Goal: Task Accomplishment & Management: Manage account settings

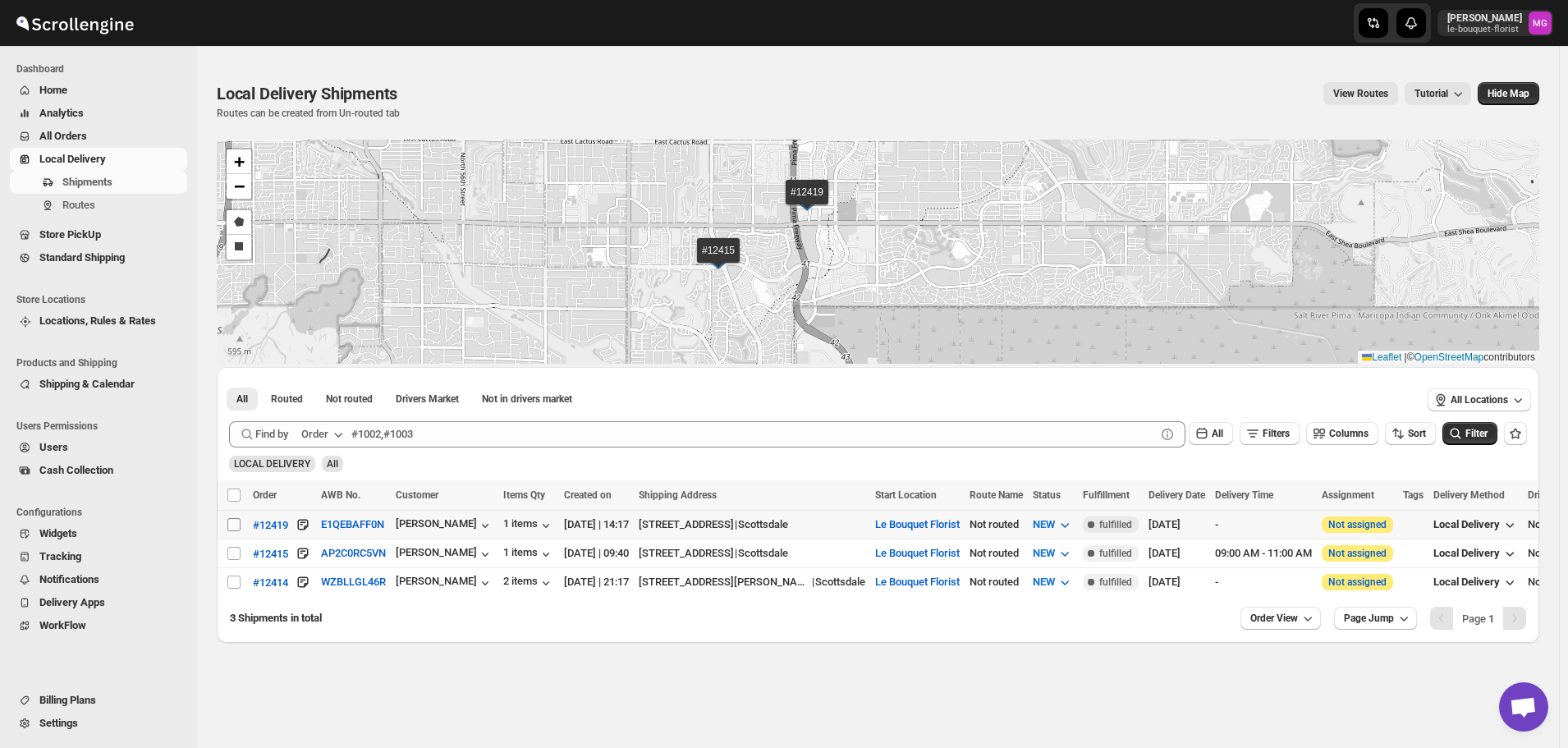
click at [240, 524] on input "Select shipment" at bounding box center [233, 524] width 13 height 13
checkbox input "true"
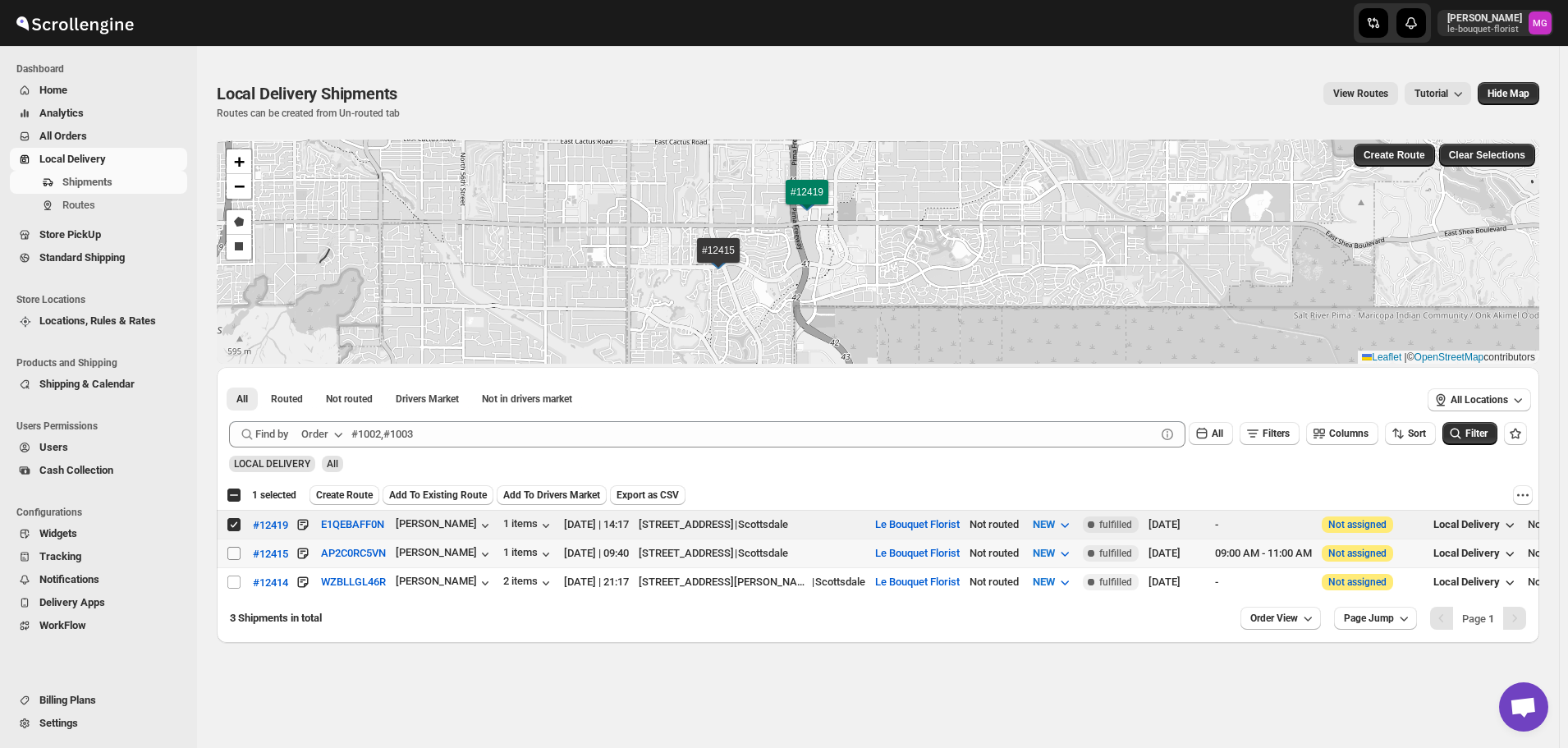
click at [226, 554] on span at bounding box center [233, 553] width 15 height 15
click at [227, 554] on input "Select shipment" at bounding box center [233, 553] width 13 height 13
click at [236, 548] on input "Select shipment" at bounding box center [233, 553] width 13 height 13
checkbox input "true"
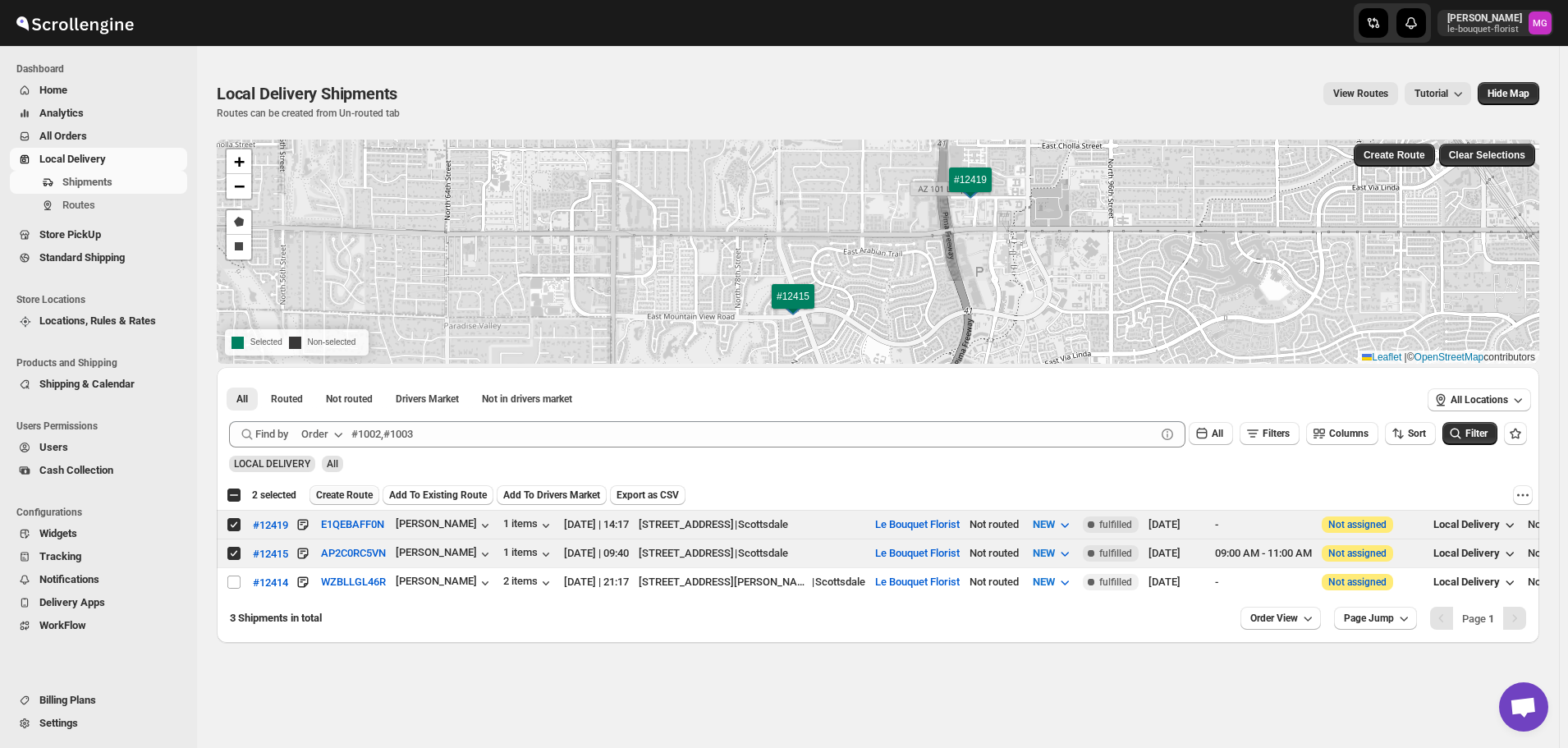
click at [353, 488] on button "Create Route" at bounding box center [344, 494] width 69 height 20
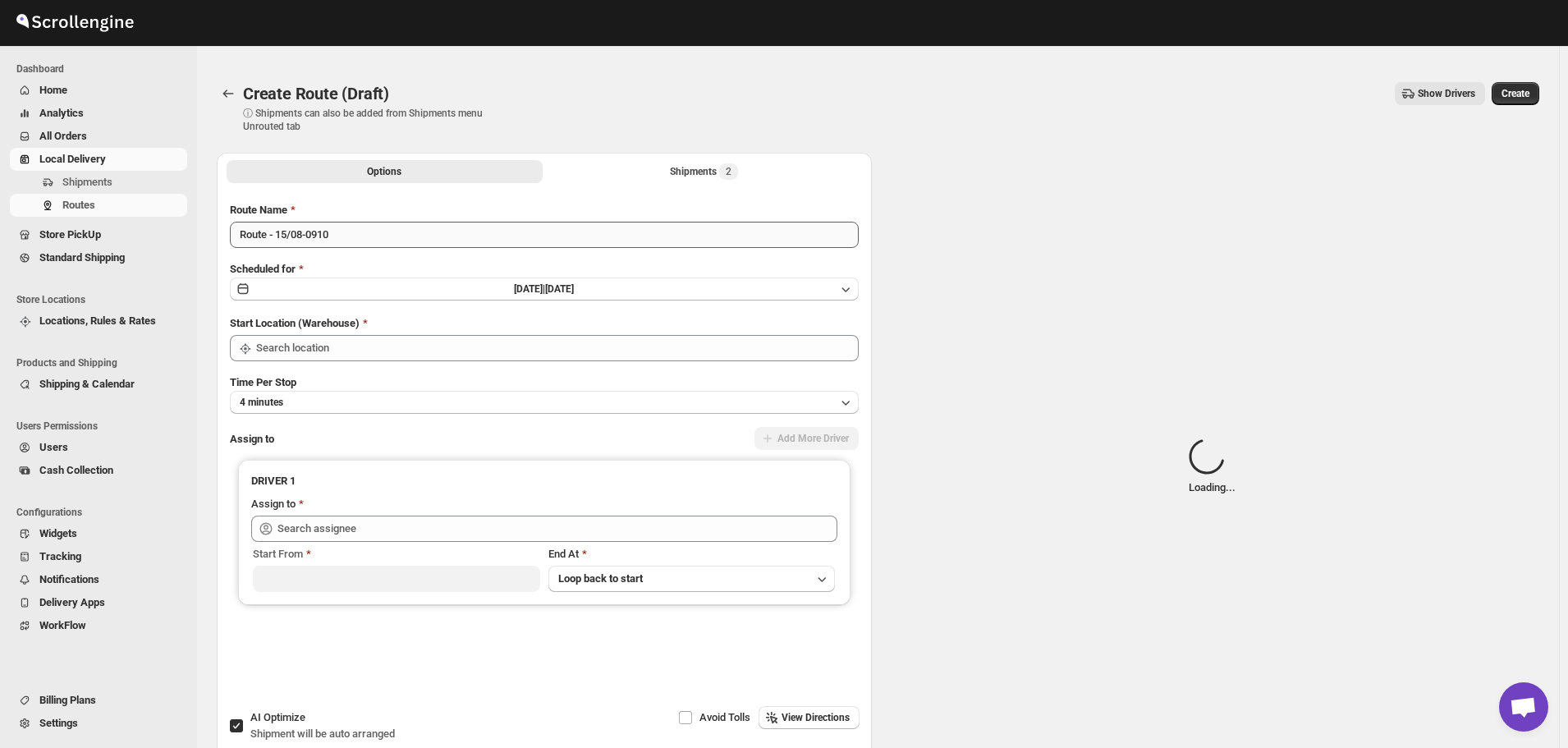
type input "Le Bouquet Florist"
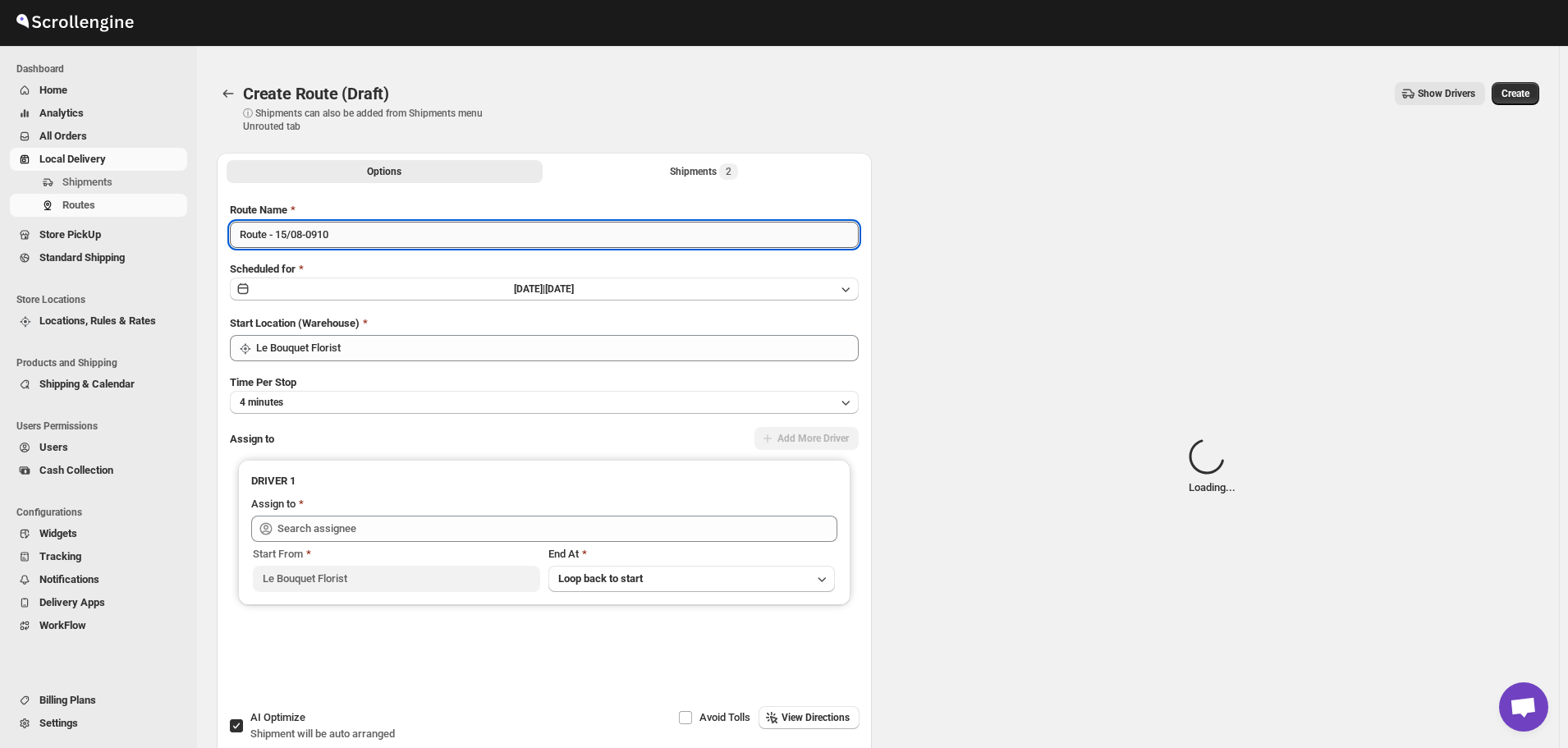
click at [284, 236] on input "Route - 15/08-0910" at bounding box center [544, 235] width 629 height 27
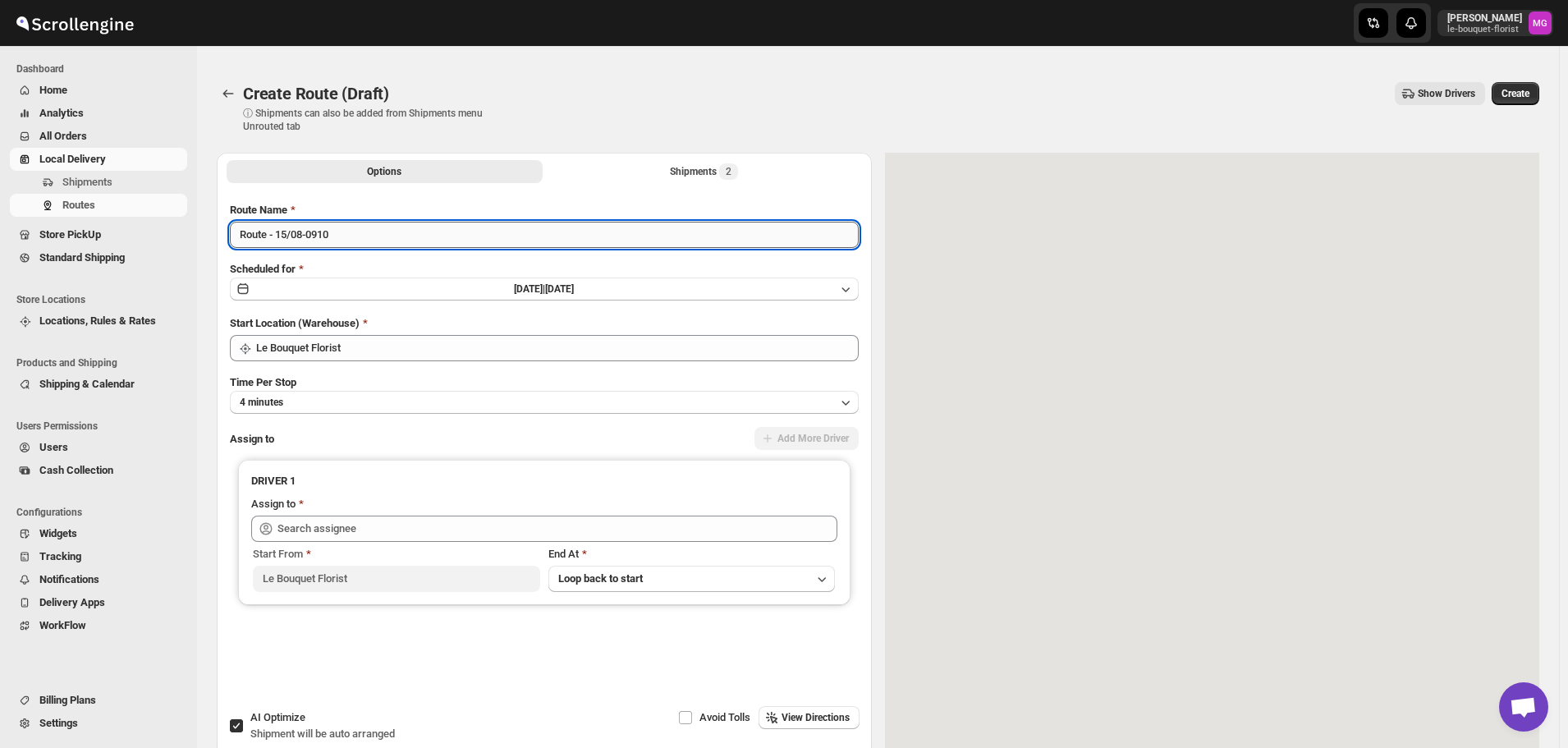
click at [284, 236] on input "Route - 15/08-0910" at bounding box center [544, 235] width 629 height 27
type input "[DATE] - route 1"
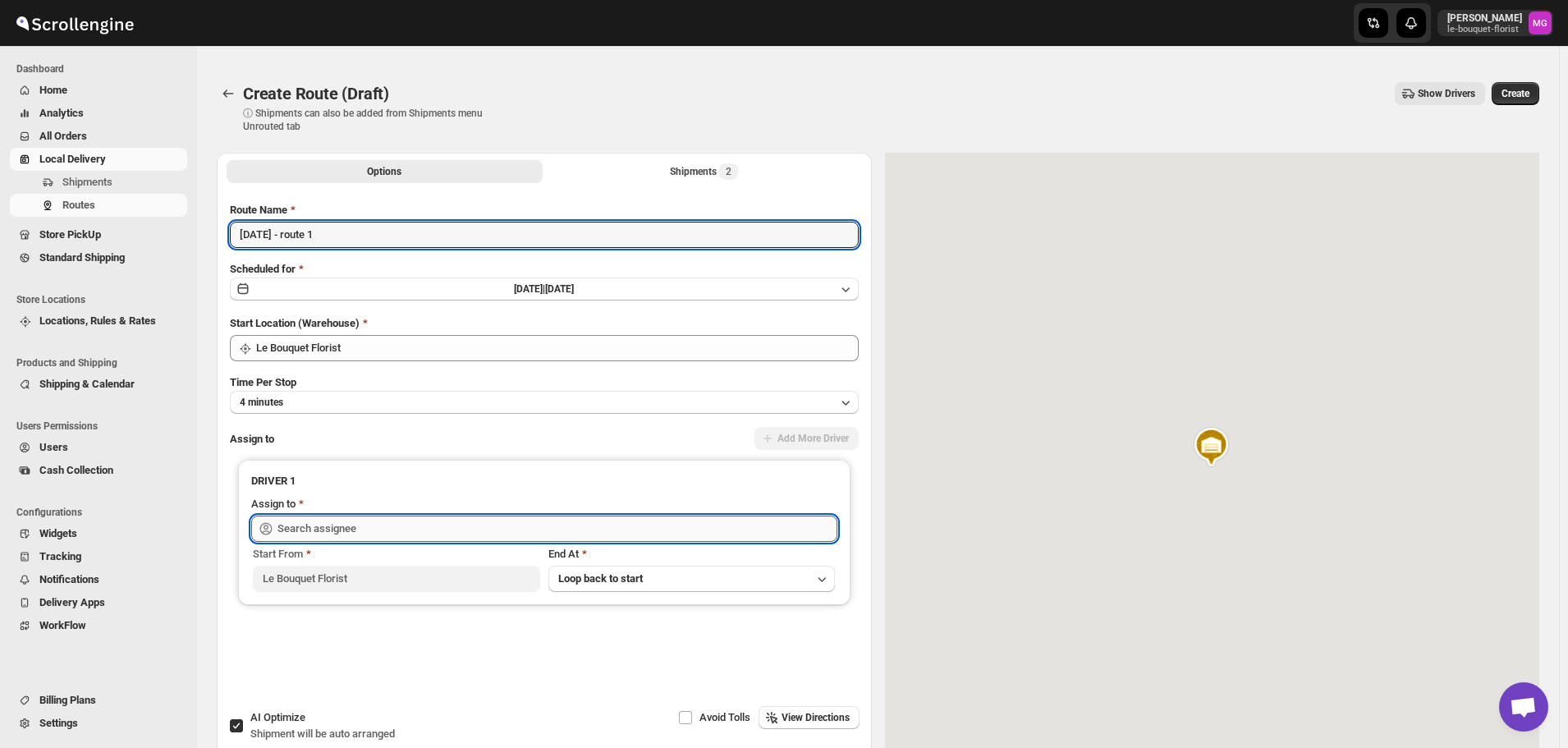
click at [336, 539] on input "text" at bounding box center [557, 529] width 560 height 27
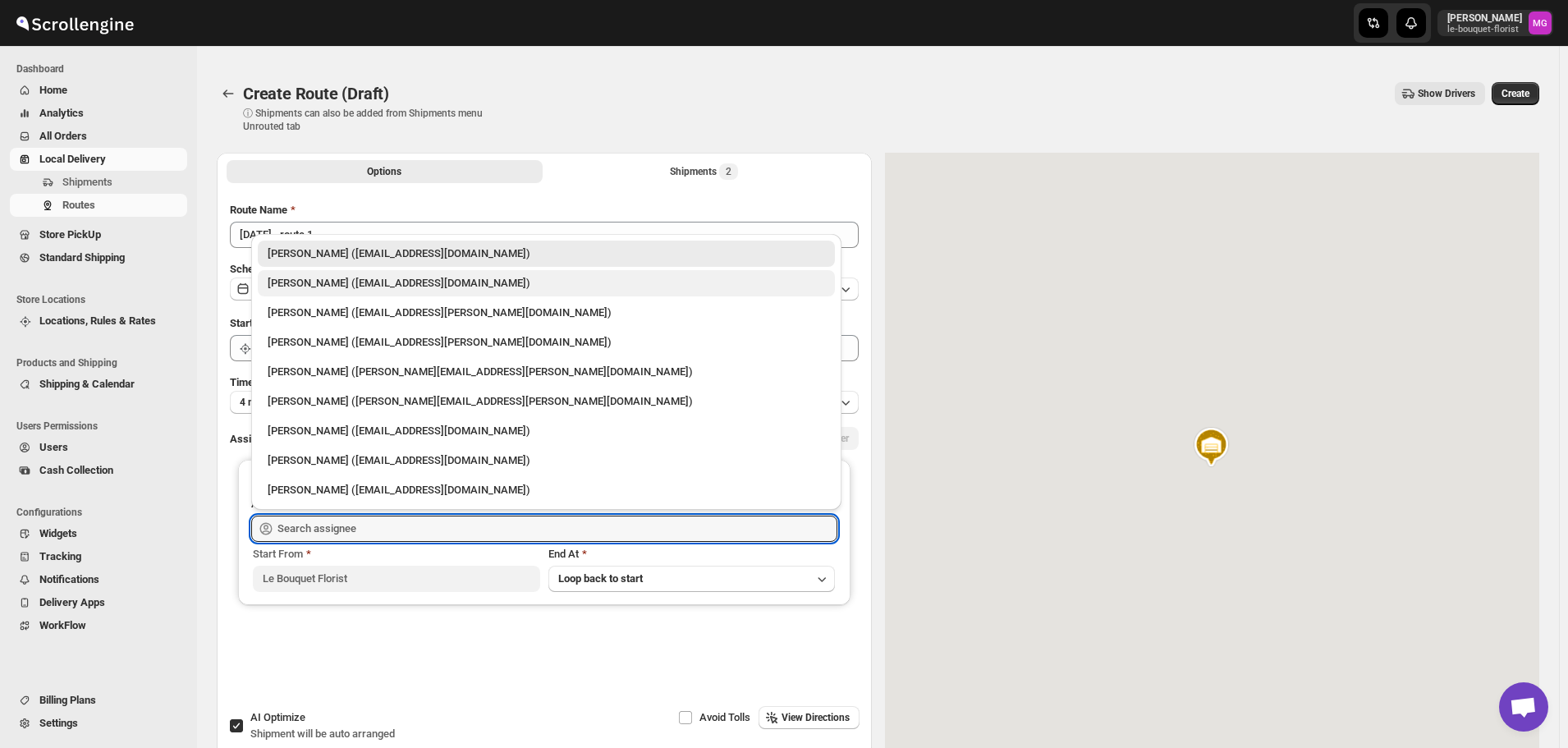
click at [367, 273] on div "Olivia Trott (oetrott@gmail.com)" at bounding box center [547, 283] width 578 height 27
type input "Olivia Trott (oetrott@gmail.com)"
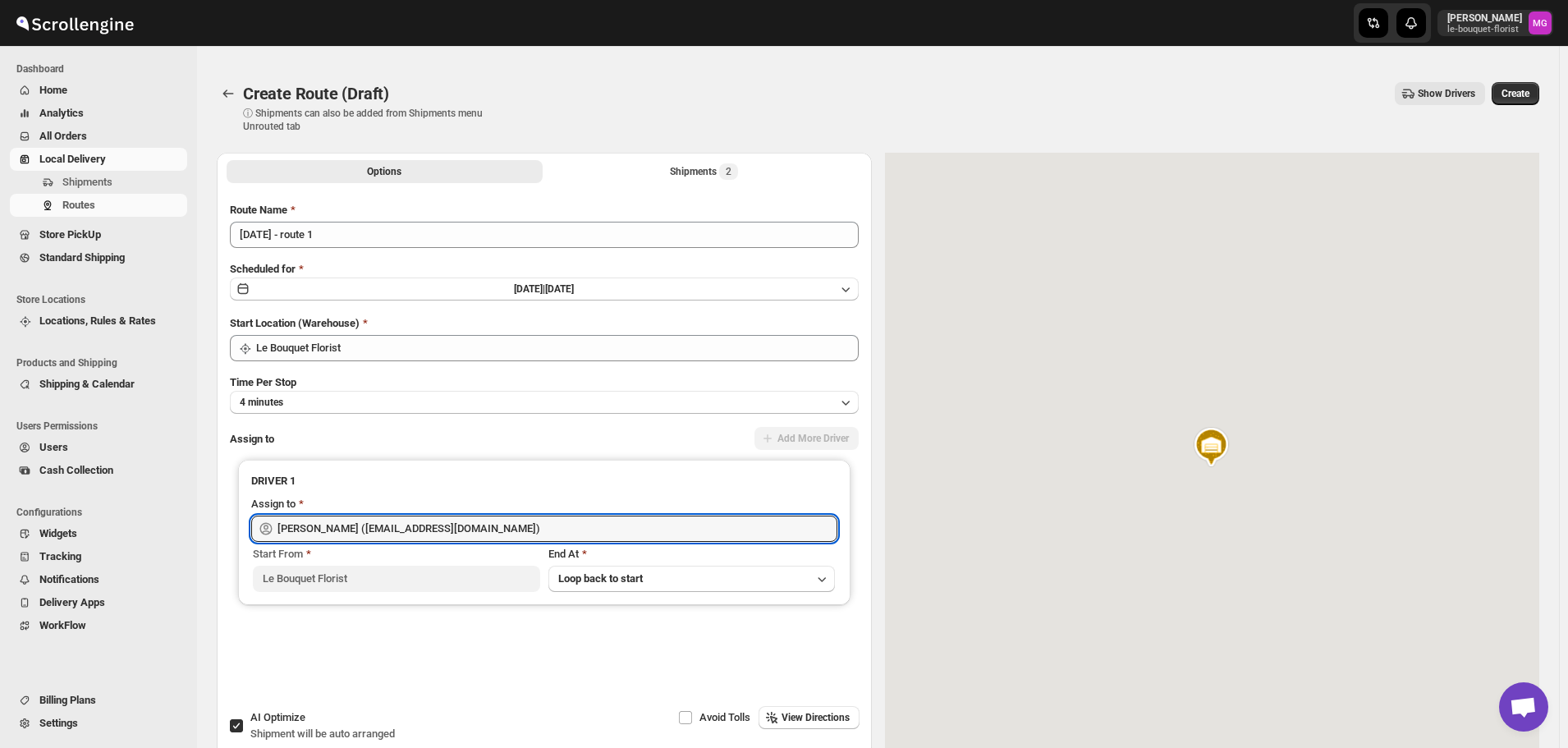
click at [284, 720] on span "AI Optimize" at bounding box center [278, 717] width 55 height 12
click at [243, 720] on input "AI Optimize Shipment will be auto arranged" at bounding box center [236, 725] width 13 height 13
checkbox input "false"
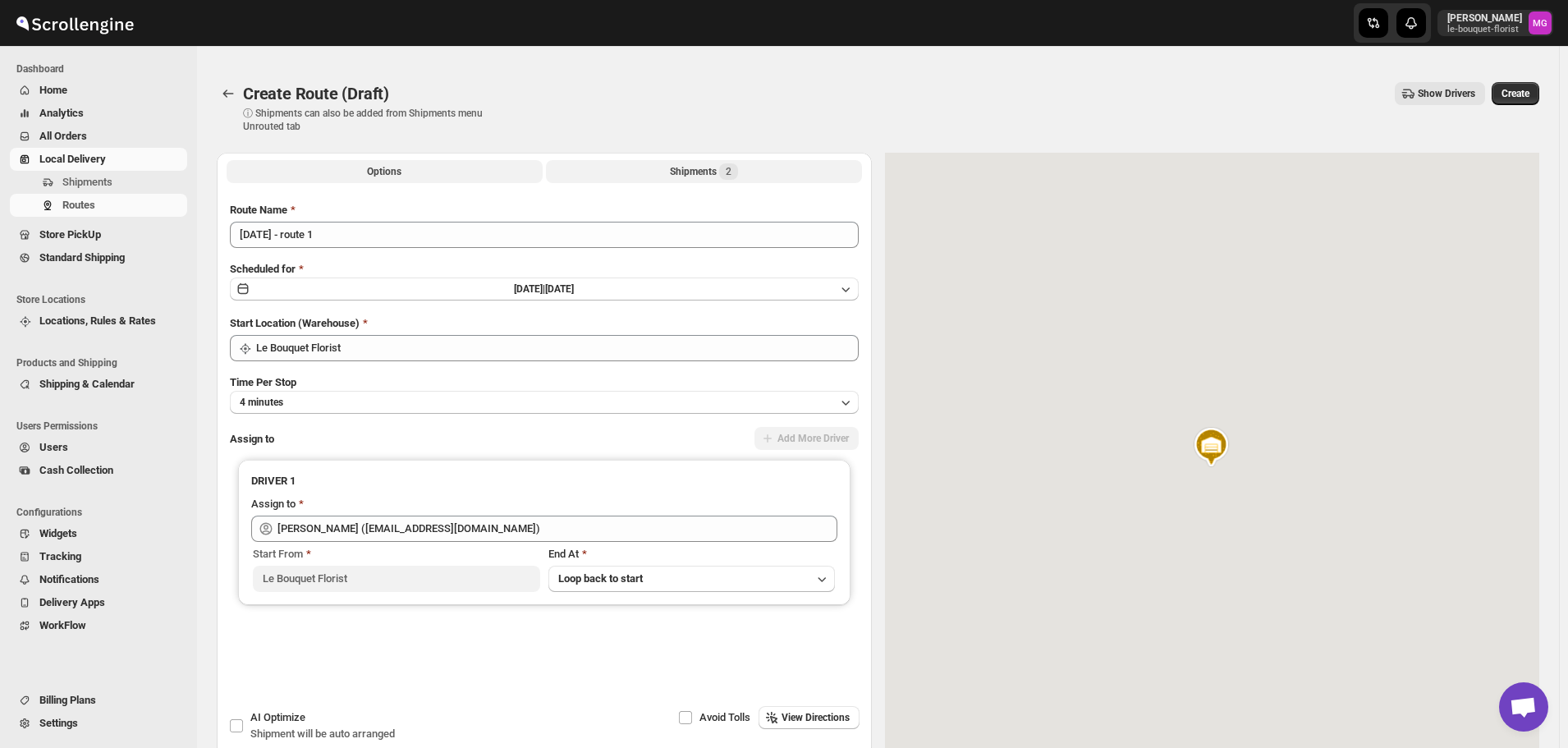
click at [723, 176] on span "2" at bounding box center [728, 171] width 19 height 16
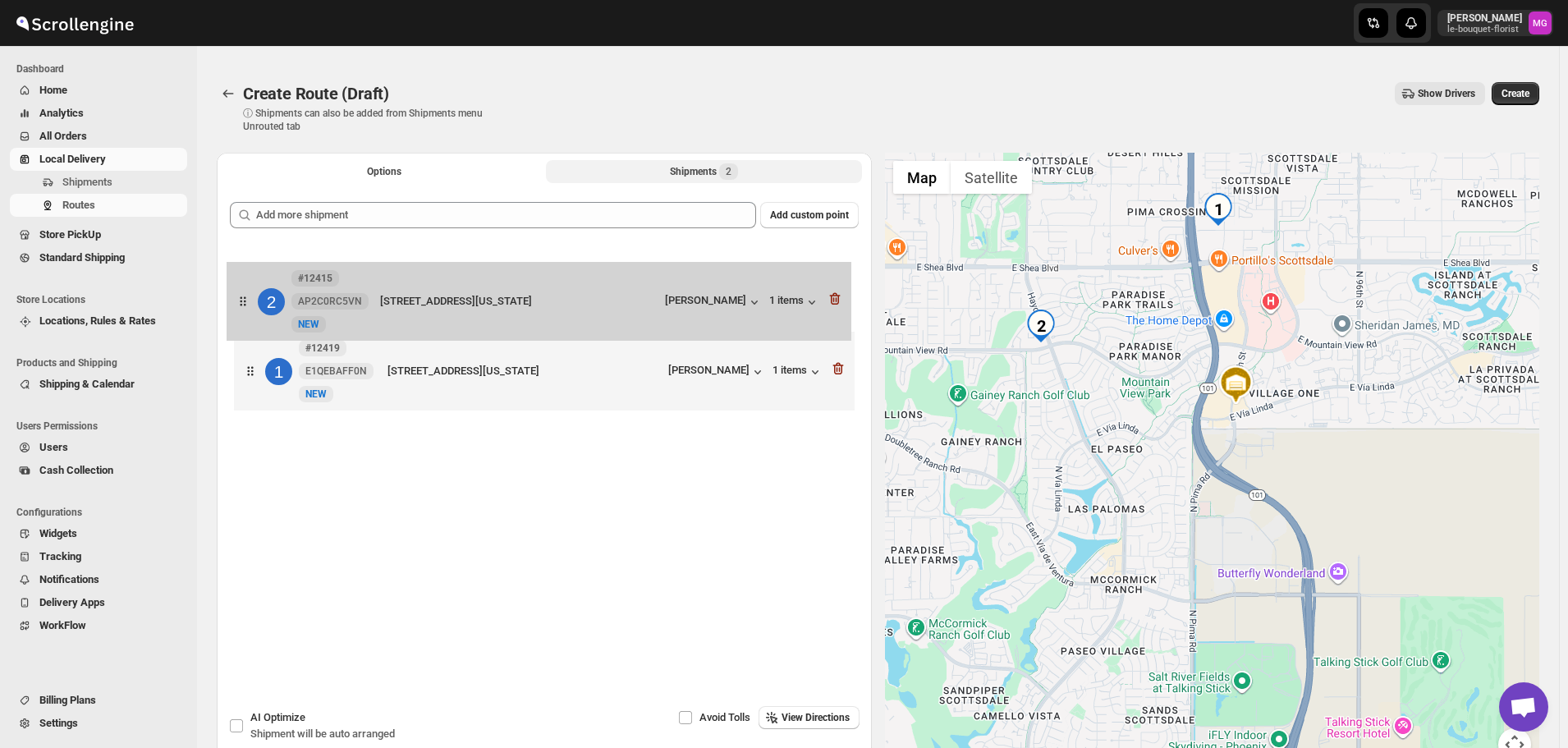
drag, startPoint x: 455, startPoint y: 380, endPoint x: 445, endPoint y: 306, distance: 74.7
click at [445, 306] on div "1 #12419 E1QEBAFF0N New NEW 8952 East Desert Cove Avenue, #203, Scottsdale, Ari…" at bounding box center [544, 332] width 629 height 174
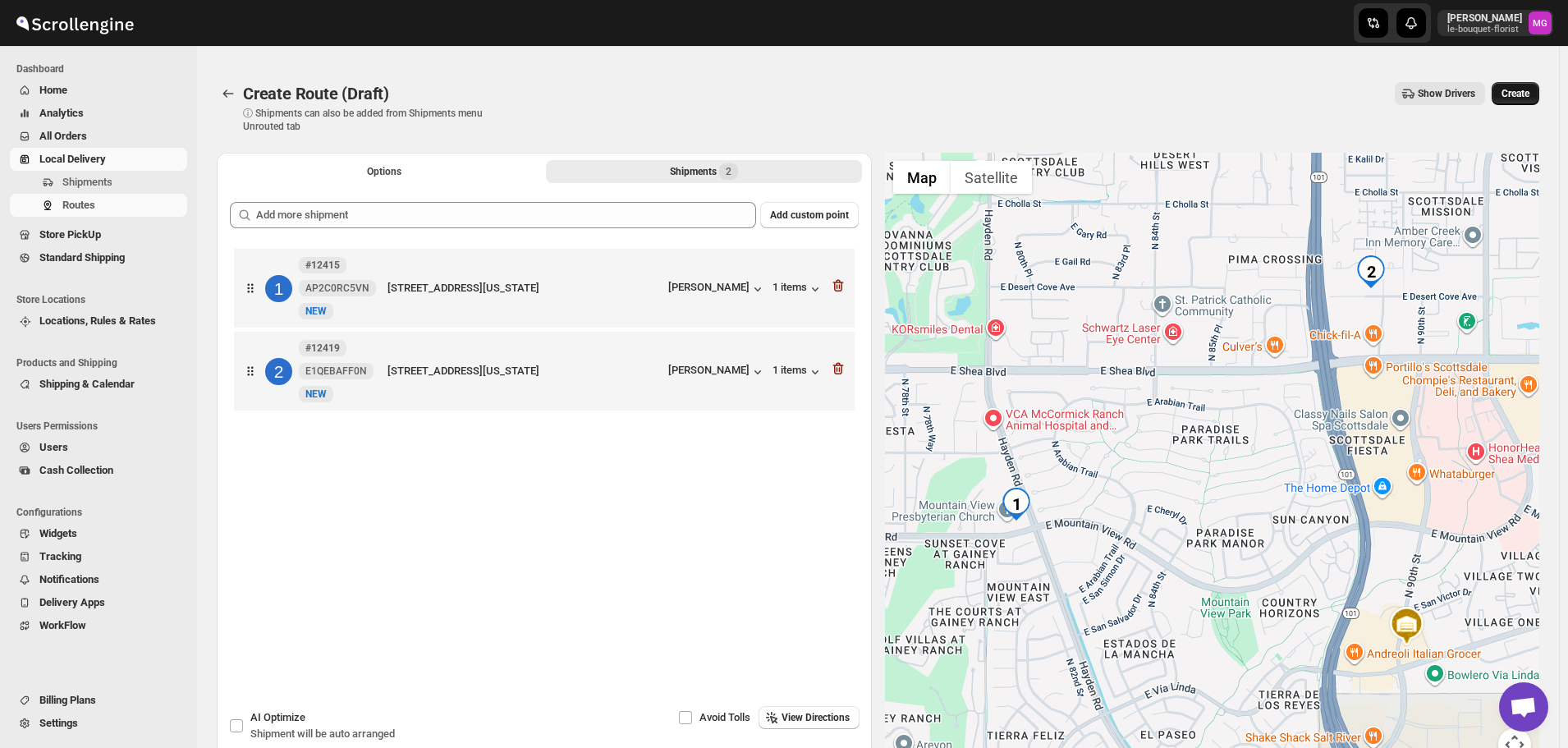
click at [1523, 99] on span "Create" at bounding box center [1515, 93] width 28 height 13
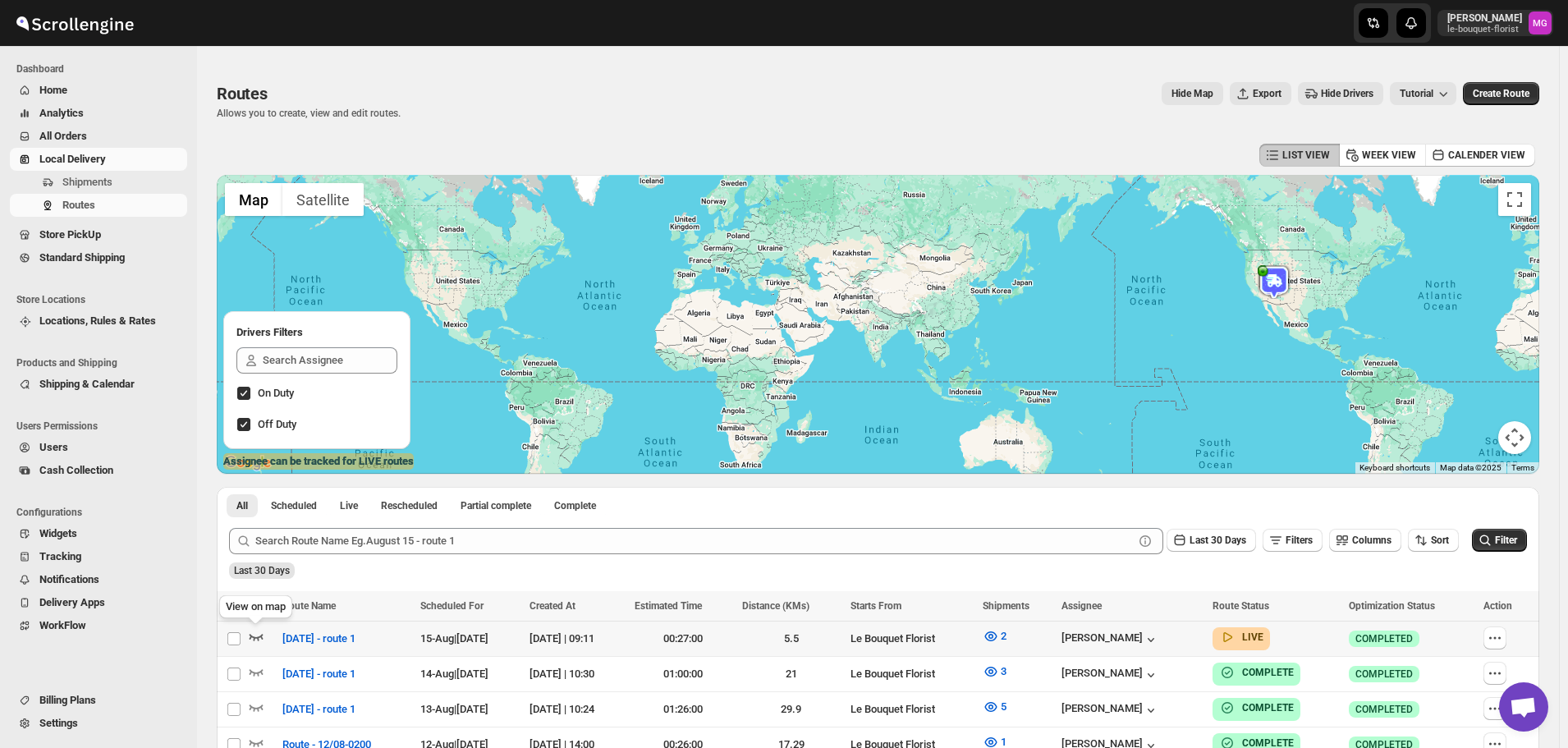
click at [258, 637] on icon "button" at bounding box center [256, 638] width 14 height 7
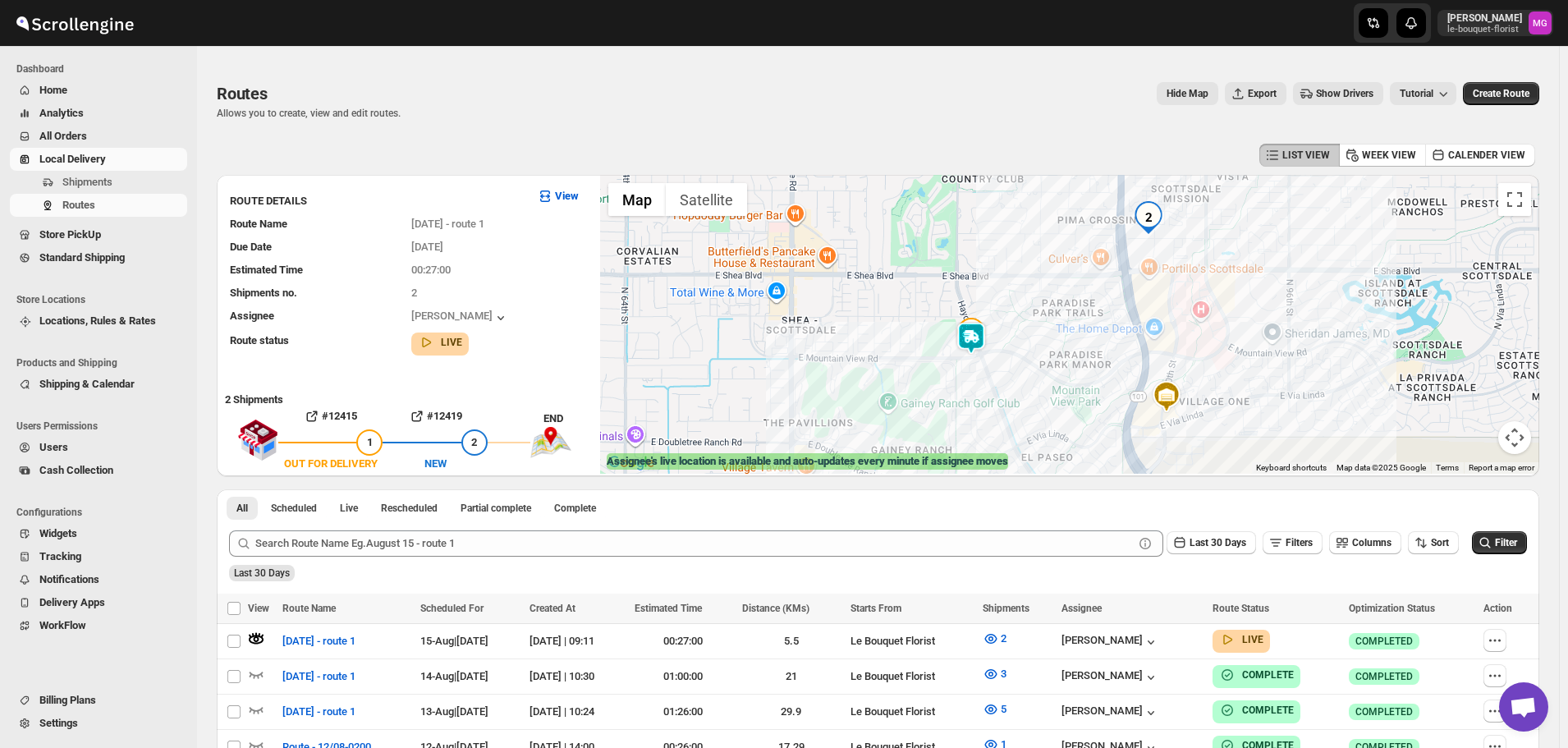
click at [967, 338] on img at bounding box center [971, 338] width 33 height 33
click at [77, 238] on span "Store PickUp" at bounding box center [70, 234] width 62 height 12
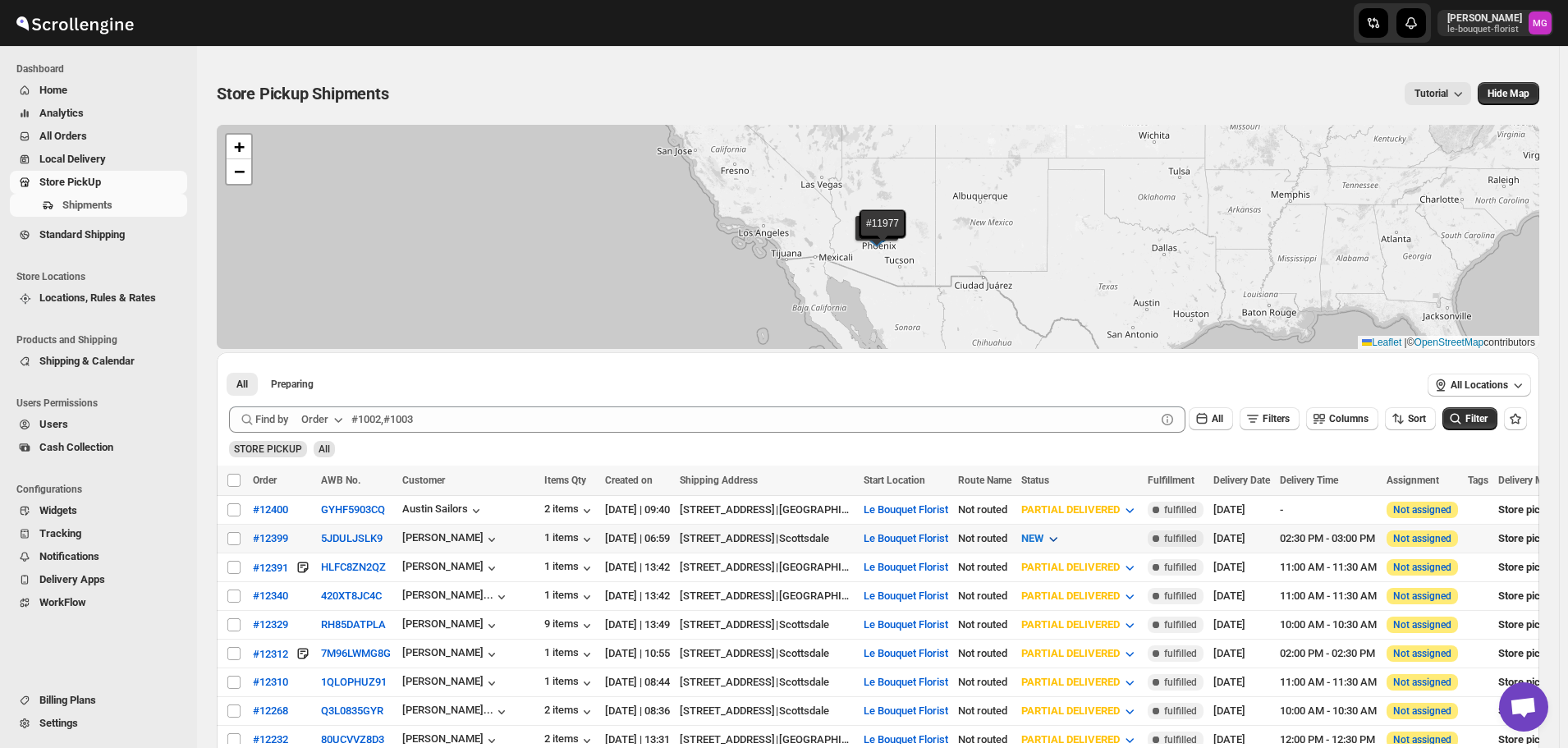
click at [1044, 539] on span "NEW" at bounding box center [1032, 538] width 22 height 12
click at [1087, 625] on div "PREPARING" at bounding box center [1076, 625] width 56 height 16
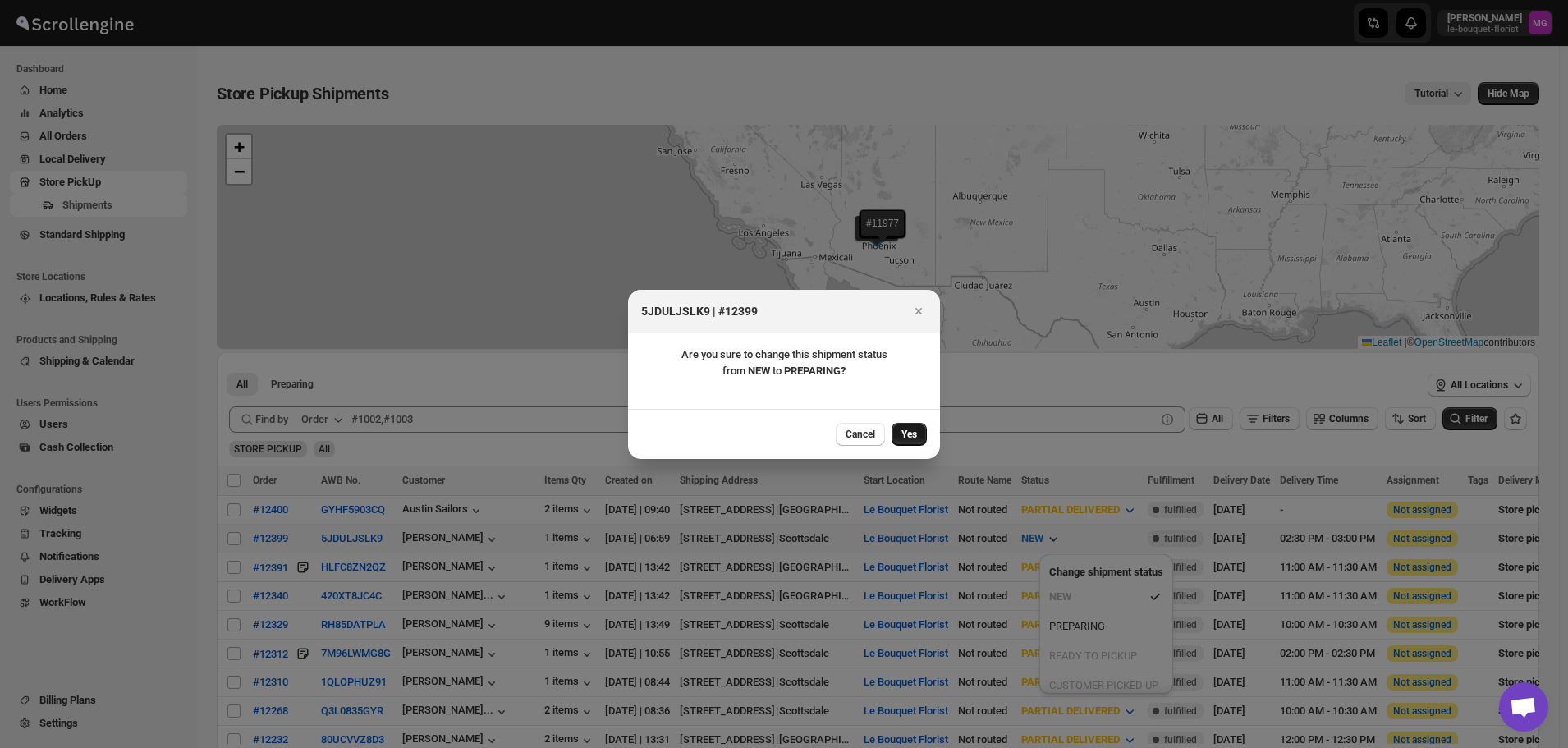
click at [907, 444] on button "Yes" at bounding box center [909, 434] width 35 height 23
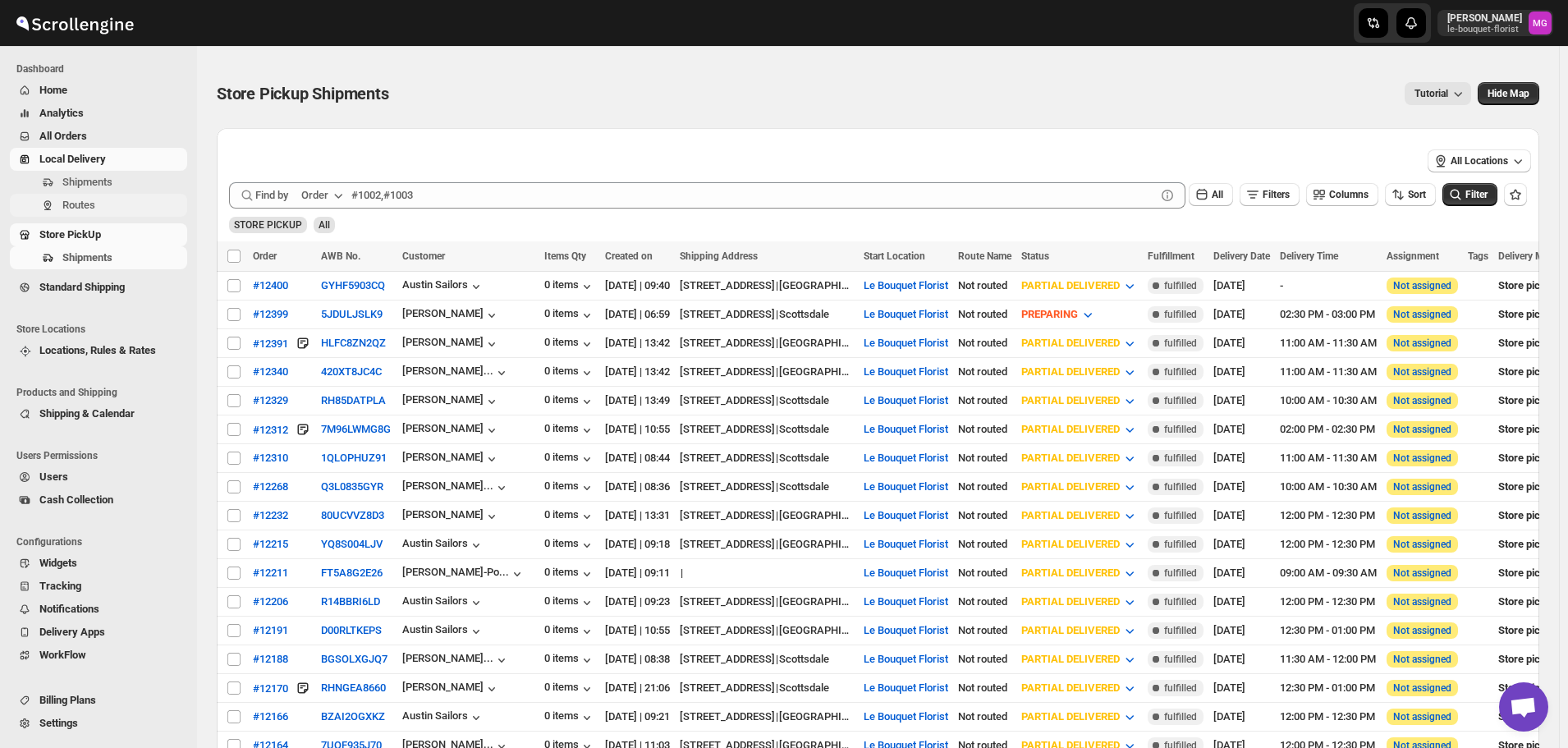
click at [88, 204] on span "Routes" at bounding box center [79, 205] width 33 height 12
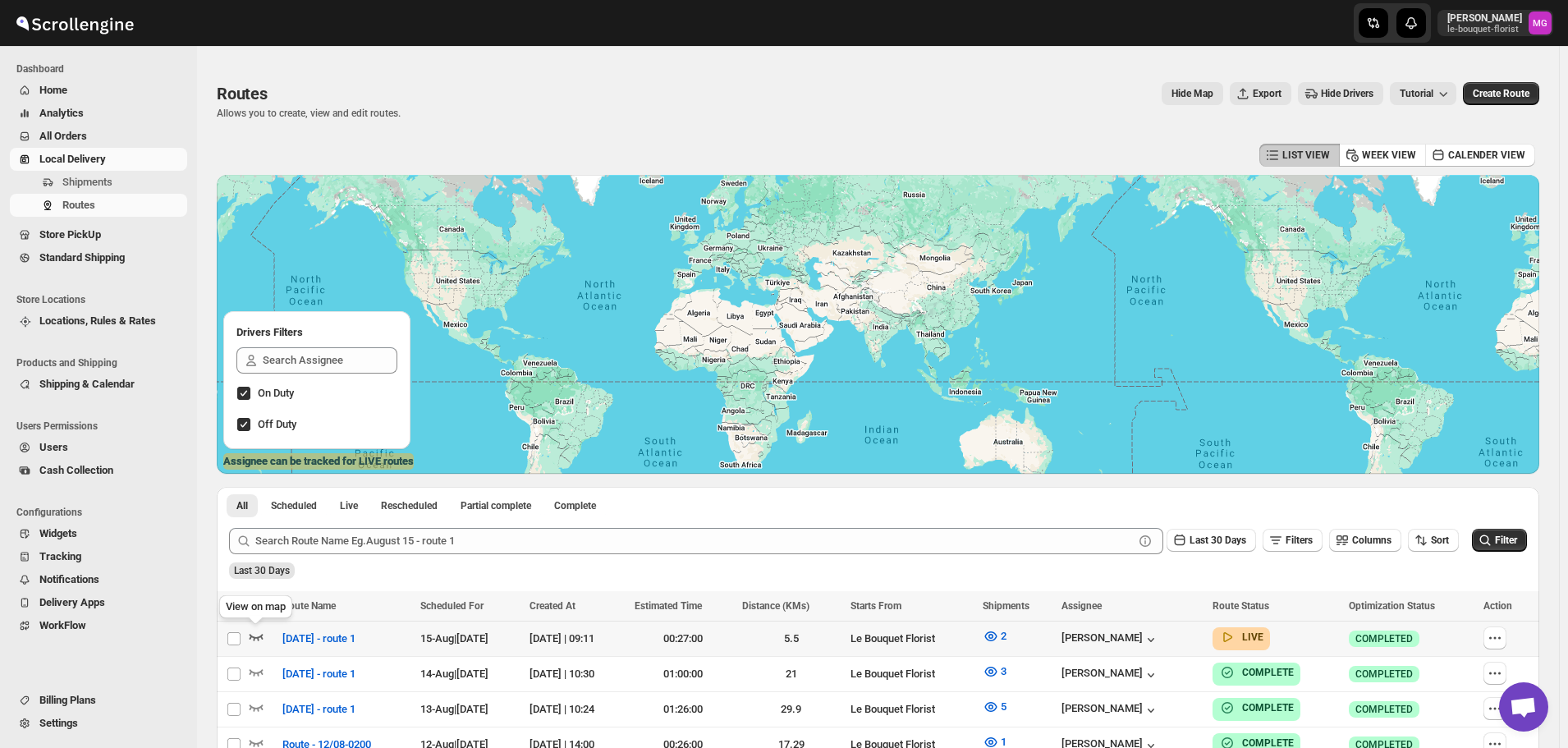
click at [253, 637] on icon "button" at bounding box center [256, 638] width 14 height 7
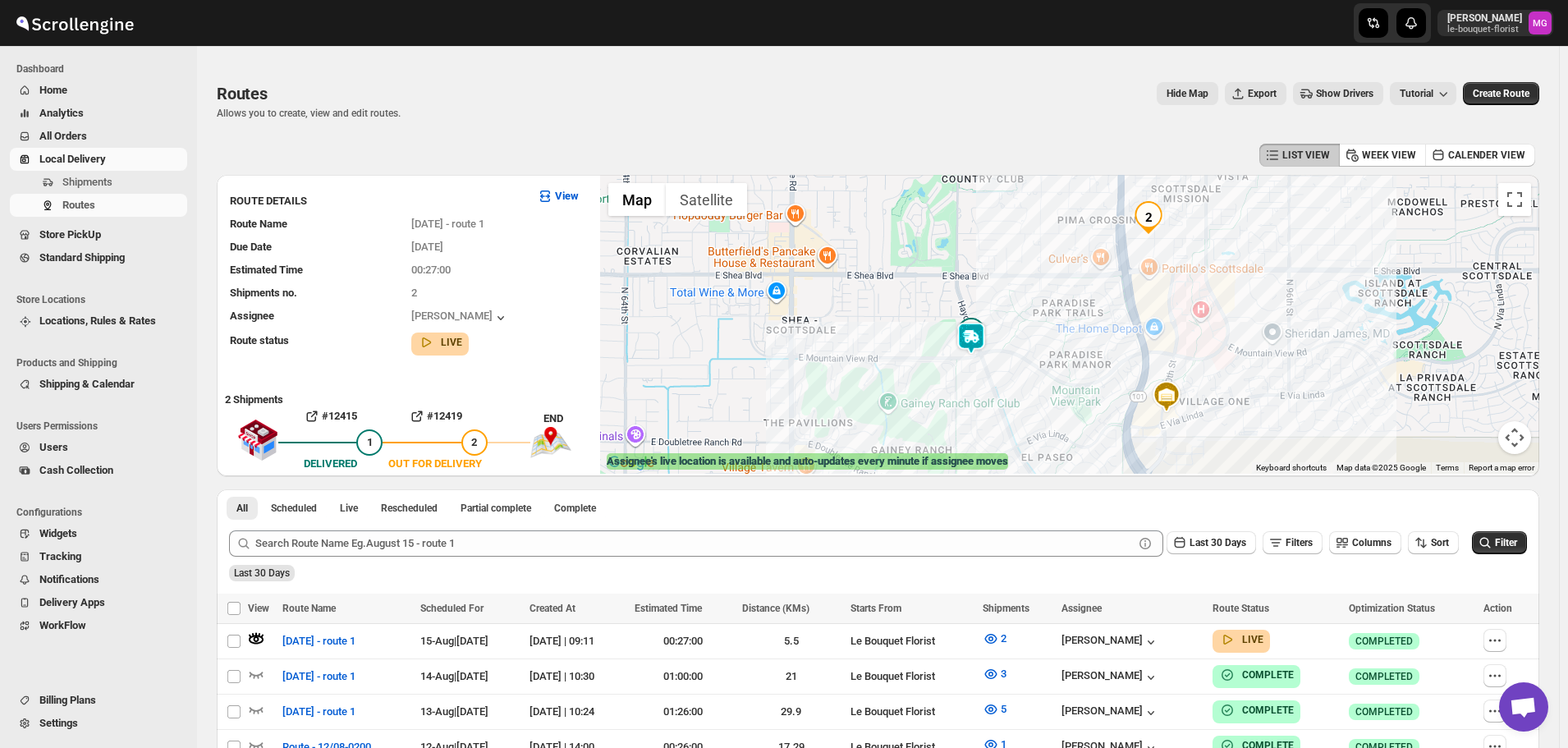
click at [985, 340] on img at bounding box center [971, 338] width 33 height 33
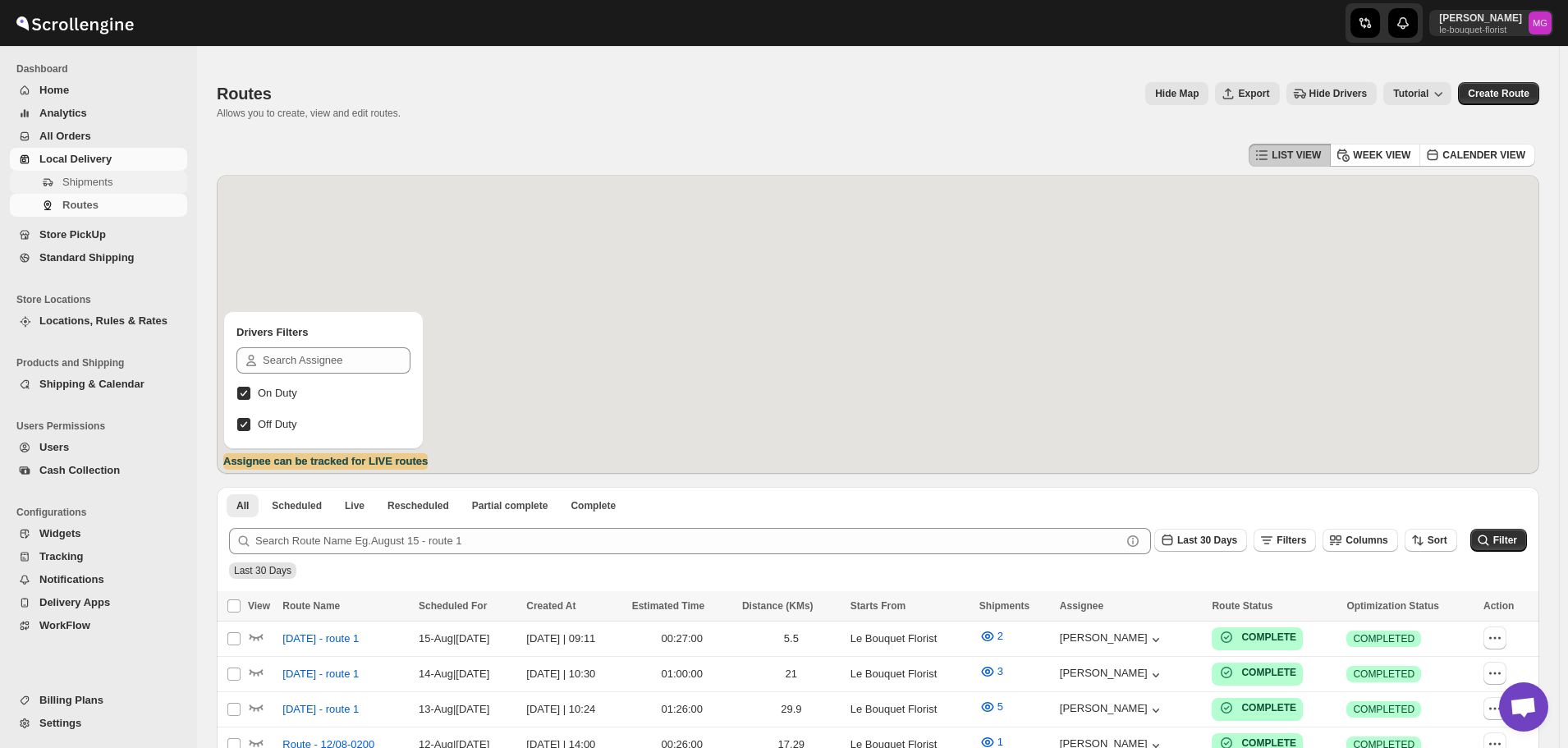
click at [87, 178] on span "Shipments" at bounding box center [87, 182] width 50 height 12
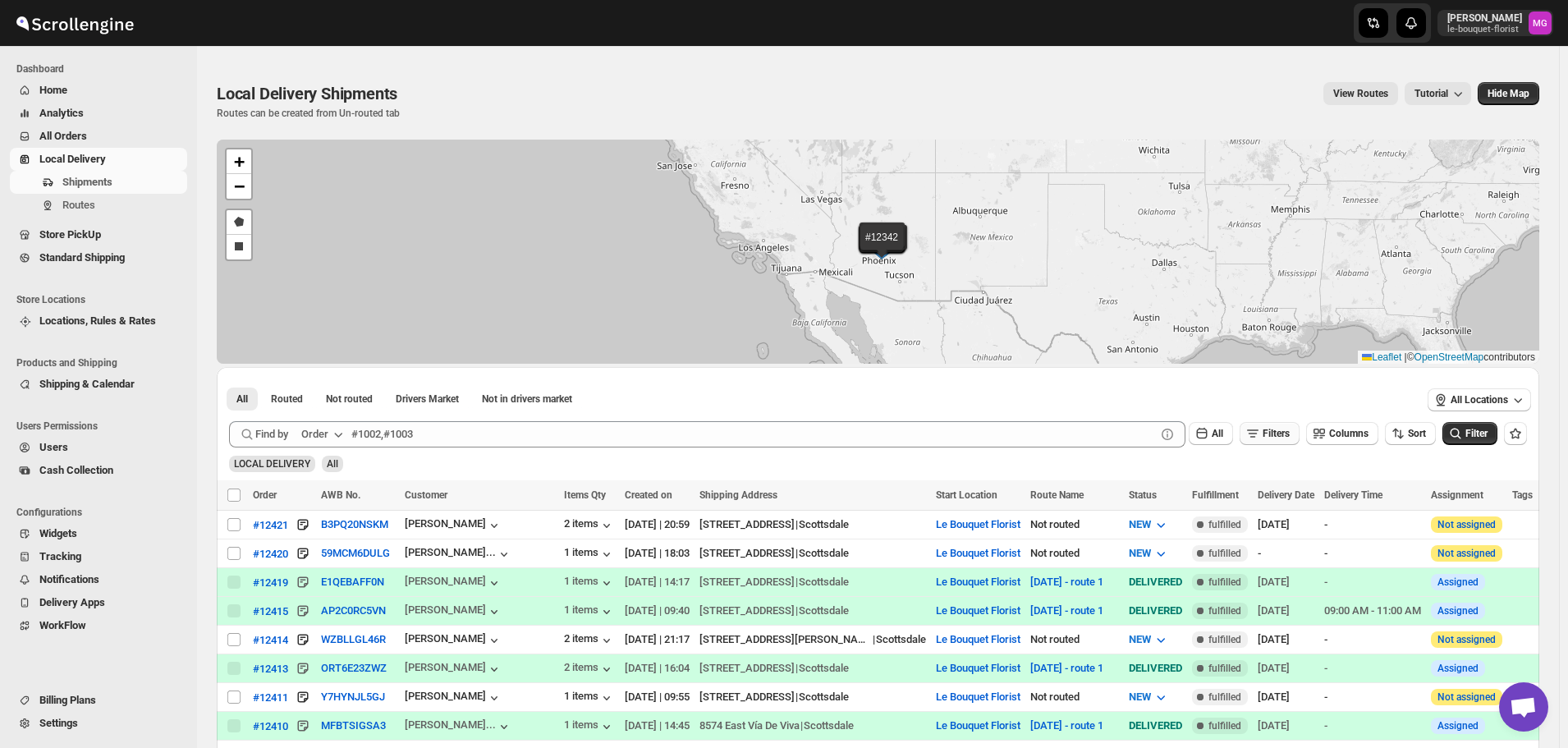
click at [1275, 440] on span "Filters" at bounding box center [1277, 433] width 27 height 11
click at [1258, 500] on icon "button" at bounding box center [1252, 498] width 16 height 16
click at [1158, 506] on button "Select" at bounding box center [1188, 499] width 123 height 23
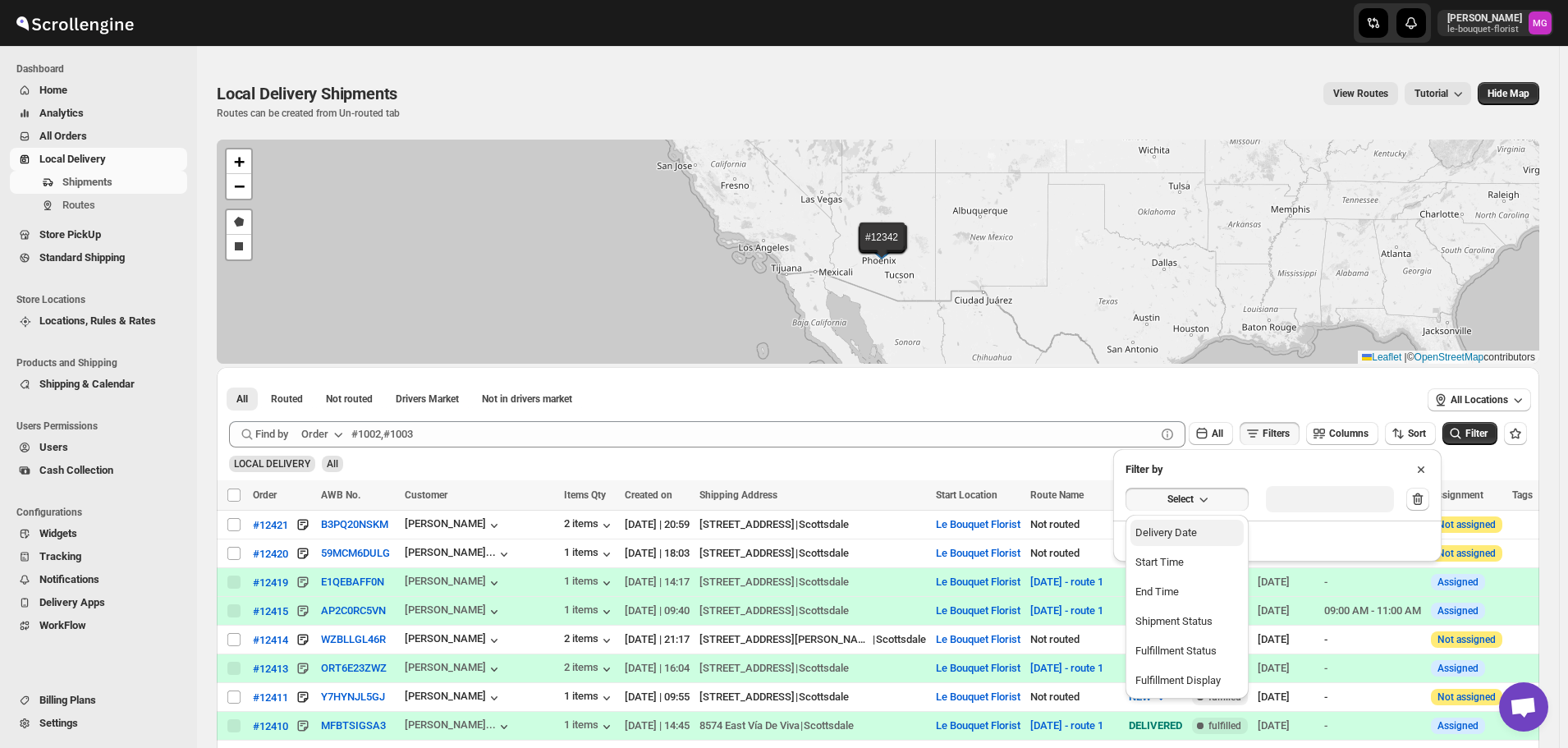
click at [1146, 541] on button "Delivery Date" at bounding box center [1187, 532] width 113 height 27
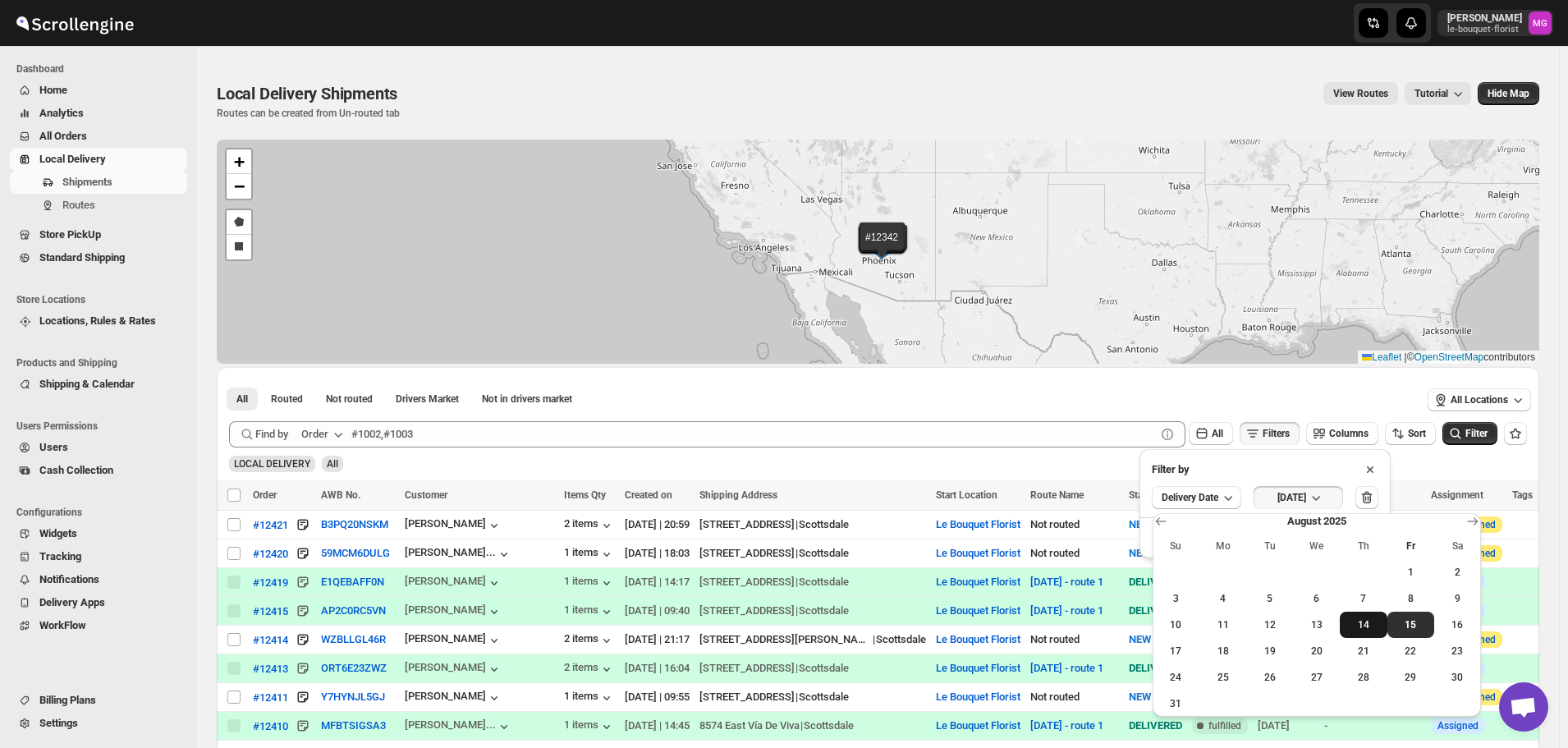
click at [1360, 616] on button "14" at bounding box center [1363, 625] width 47 height 27
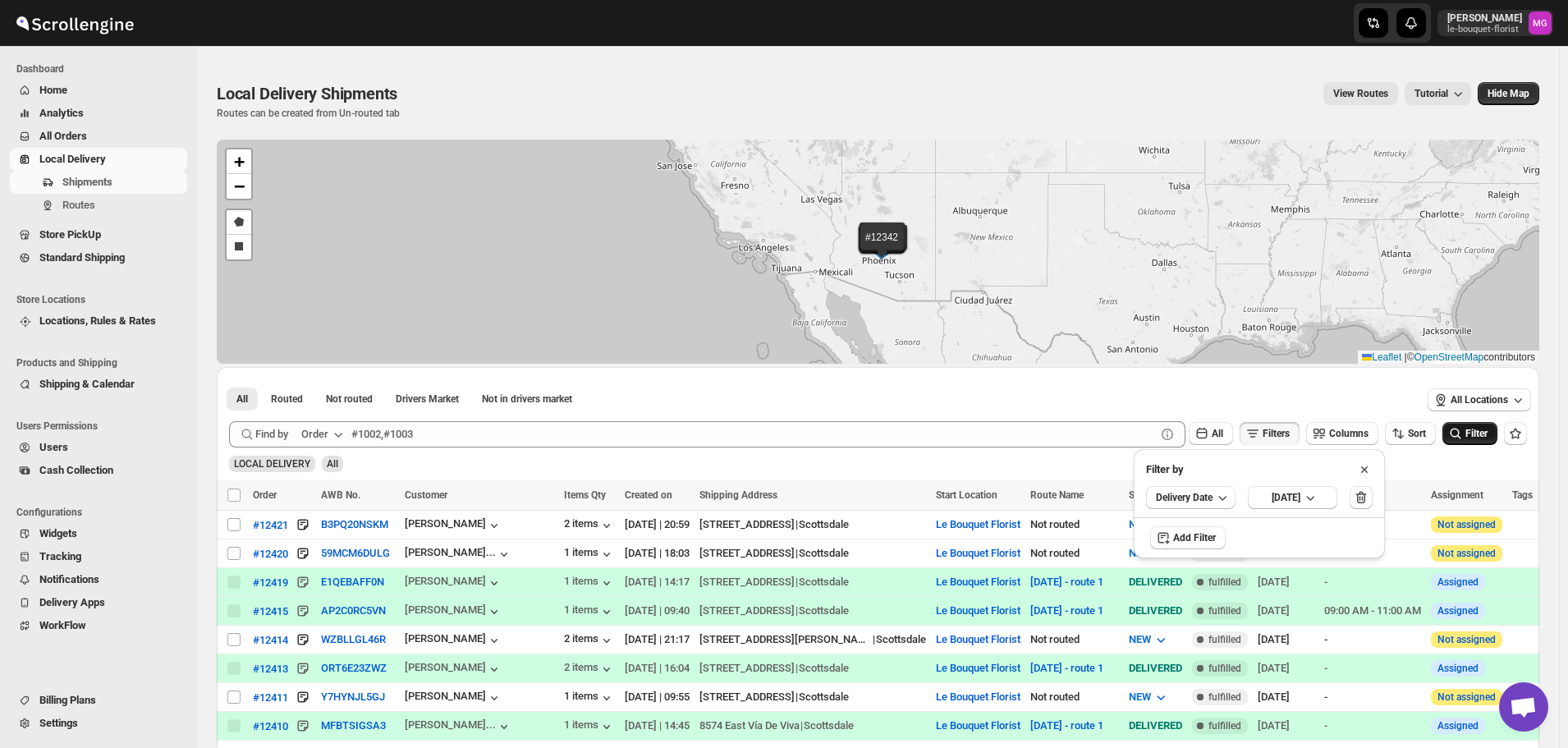
click at [1481, 441] on button "Filter" at bounding box center [1469, 433] width 55 height 23
